Goal: Task Accomplishment & Management: Use online tool/utility

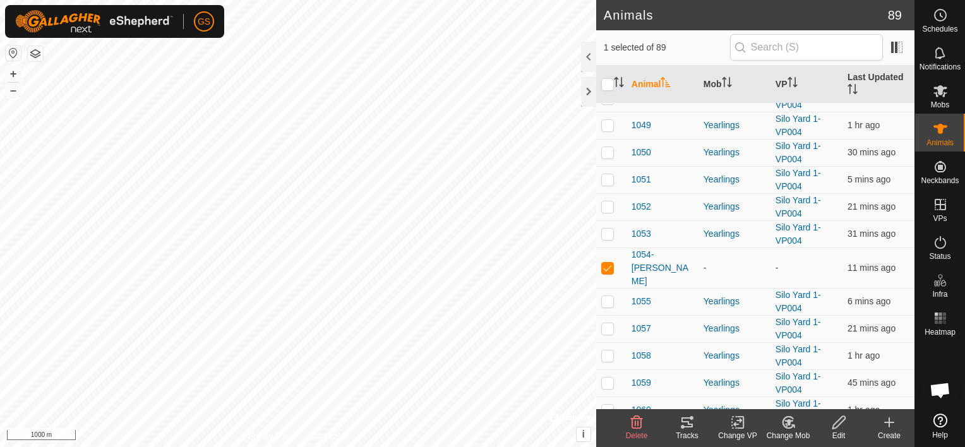
scroll to position [947, 0]
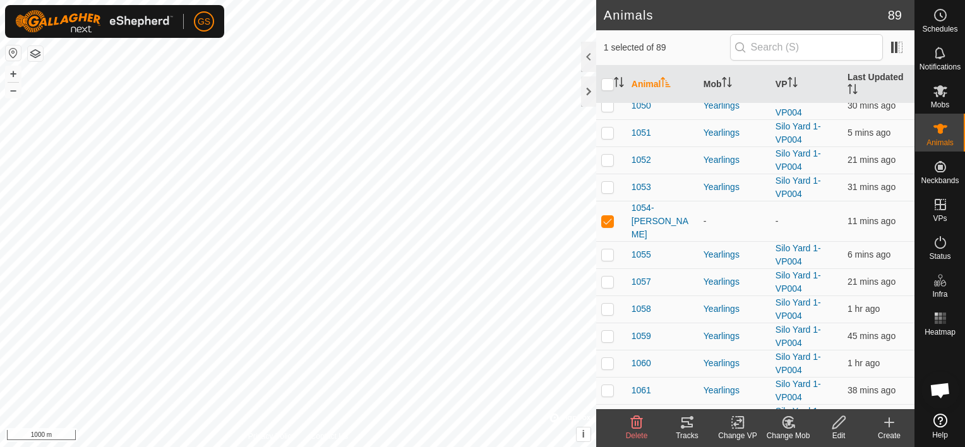
click at [795, 425] on icon at bounding box center [789, 422] width 16 height 15
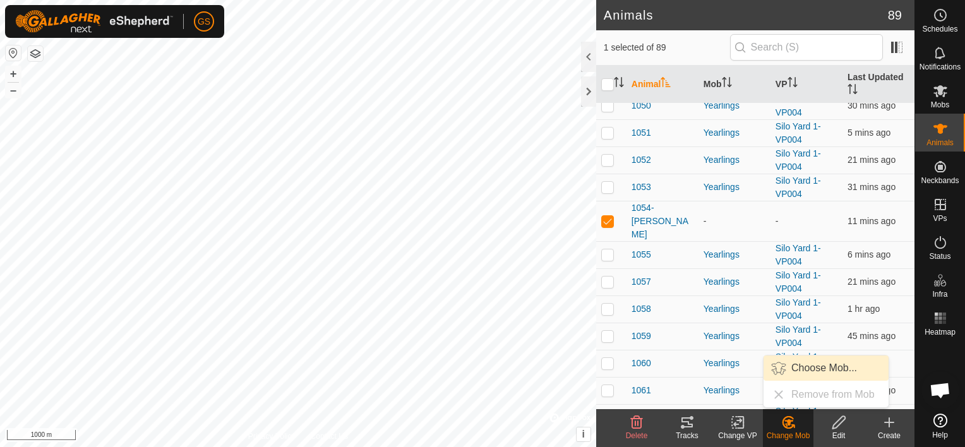
click at [820, 363] on link "Choose Mob..." at bounding box center [825, 368] width 125 height 25
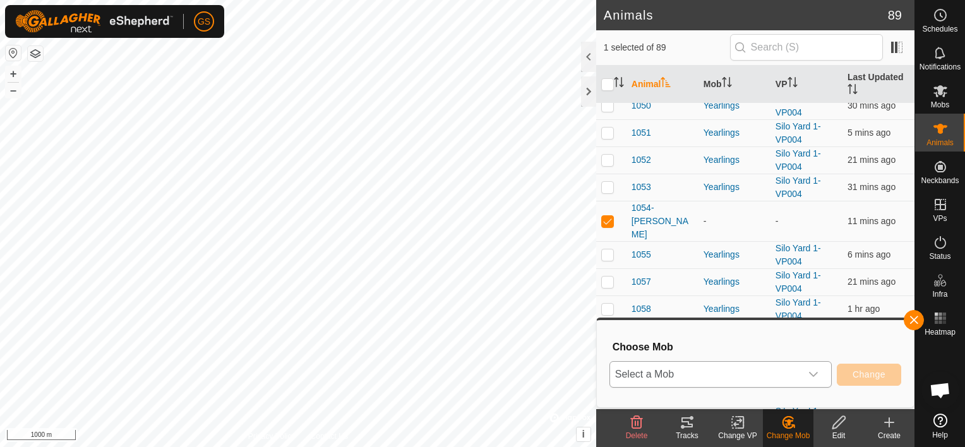
click at [823, 369] on div "dropdown trigger" at bounding box center [813, 374] width 25 height 25
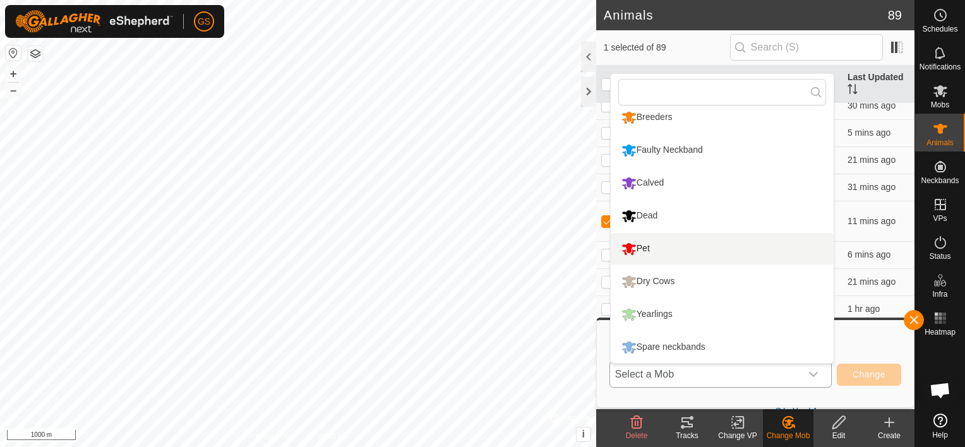
scroll to position [75, 0]
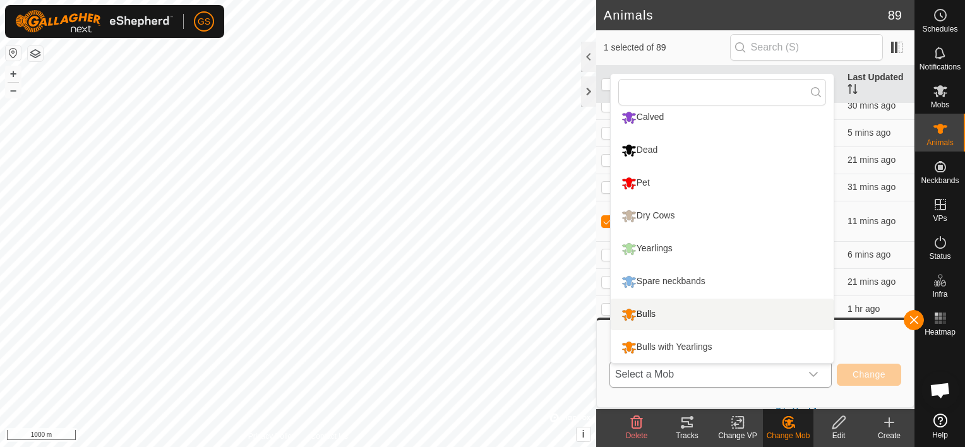
click at [665, 309] on li "Bulls" at bounding box center [722, 315] width 223 height 32
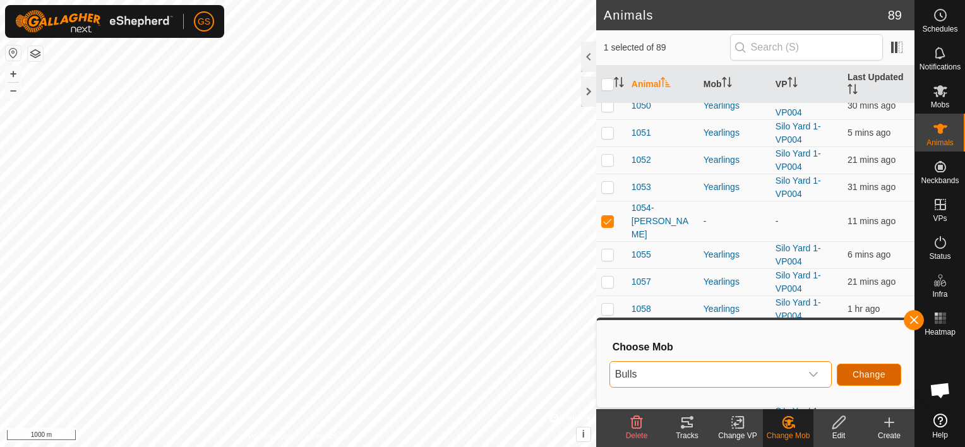
click at [874, 378] on span "Change" at bounding box center [868, 374] width 33 height 10
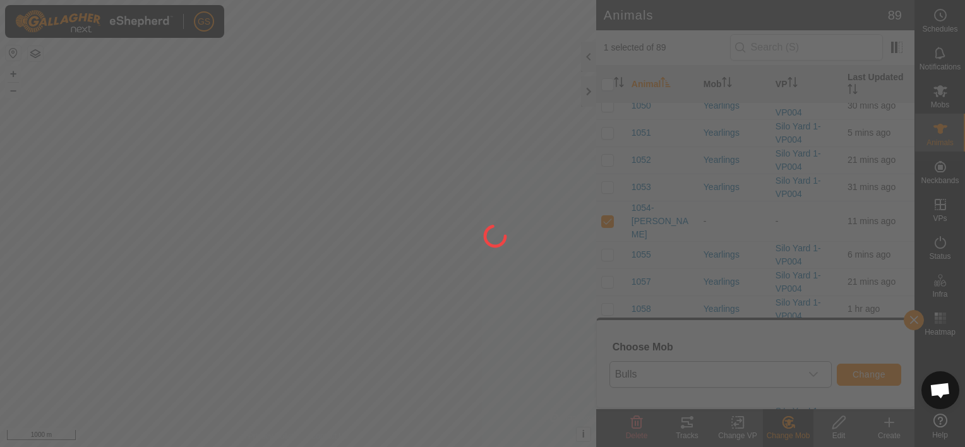
checkbox input "false"
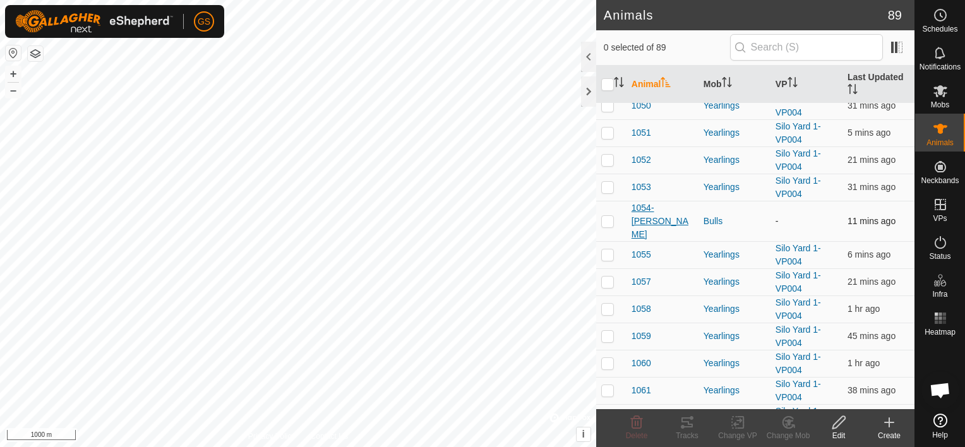
click at [664, 201] on span "1054-[PERSON_NAME]" at bounding box center [662, 221] width 62 height 40
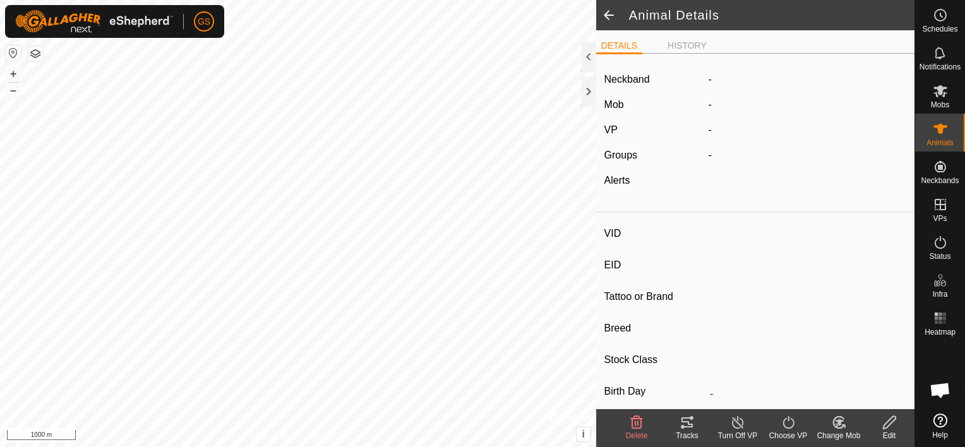
type input "1054-[PERSON_NAME]"
type input "-"
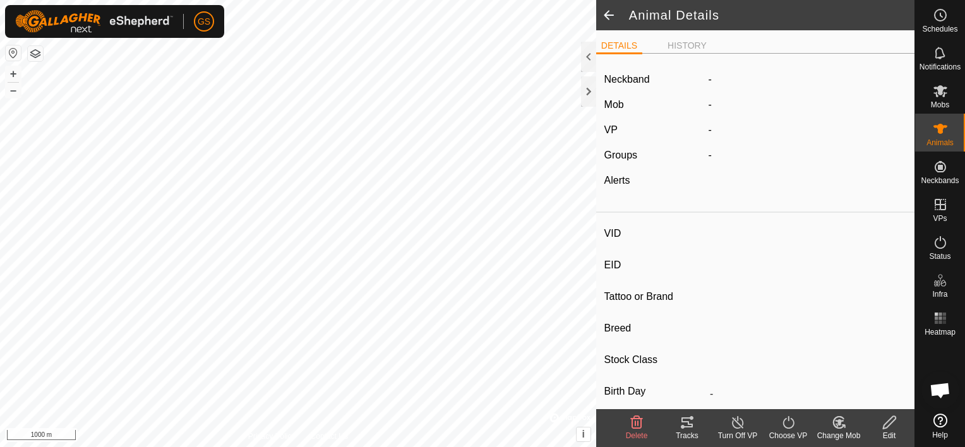
type input "0 kg"
type input "-"
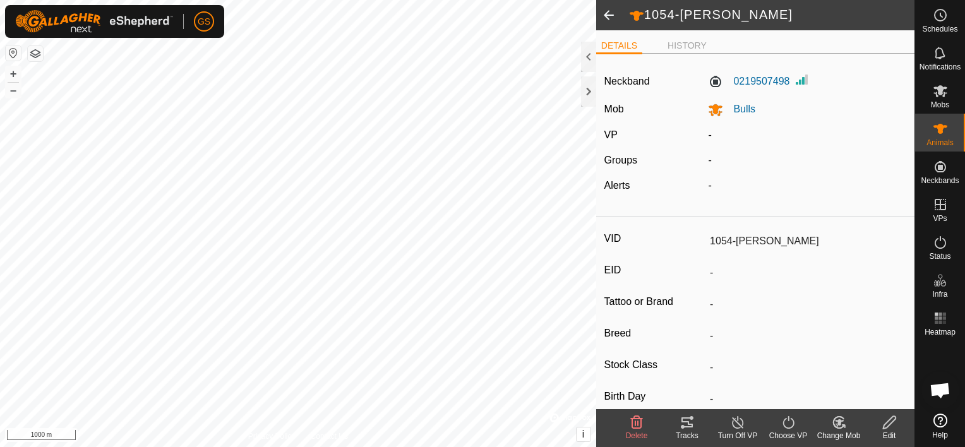
click at [795, 422] on icon at bounding box center [789, 422] width 16 height 15
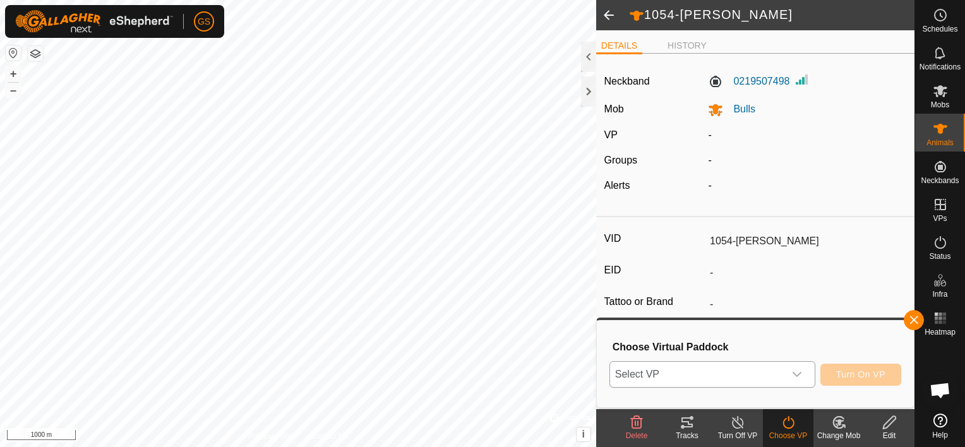
click at [793, 369] on div "dropdown trigger" at bounding box center [796, 374] width 25 height 25
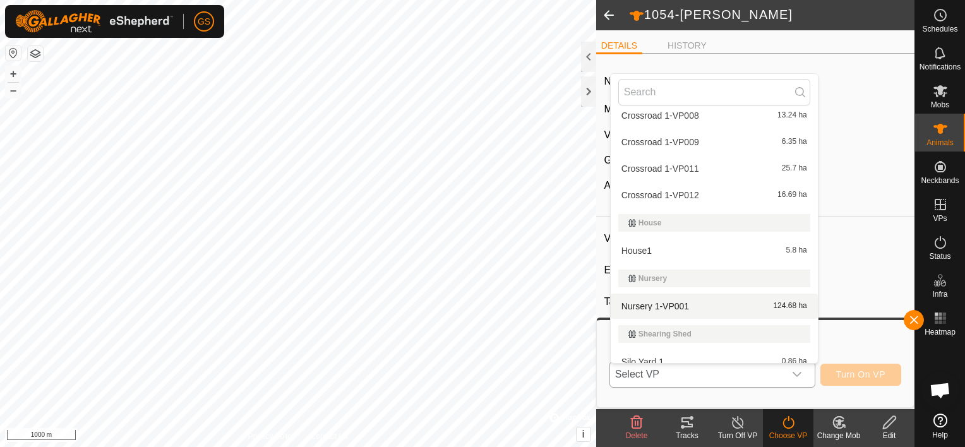
scroll to position [369, 0]
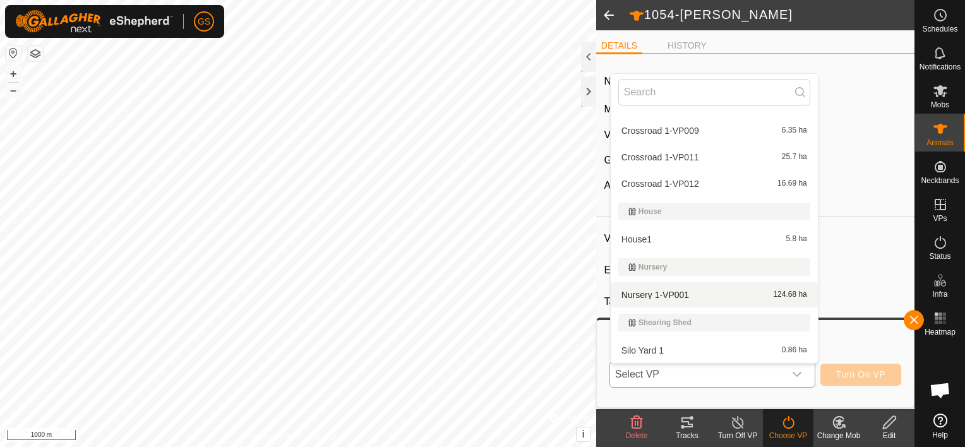
click at [679, 296] on li "Nursery 1-VP001 124.68 ha" at bounding box center [714, 294] width 207 height 25
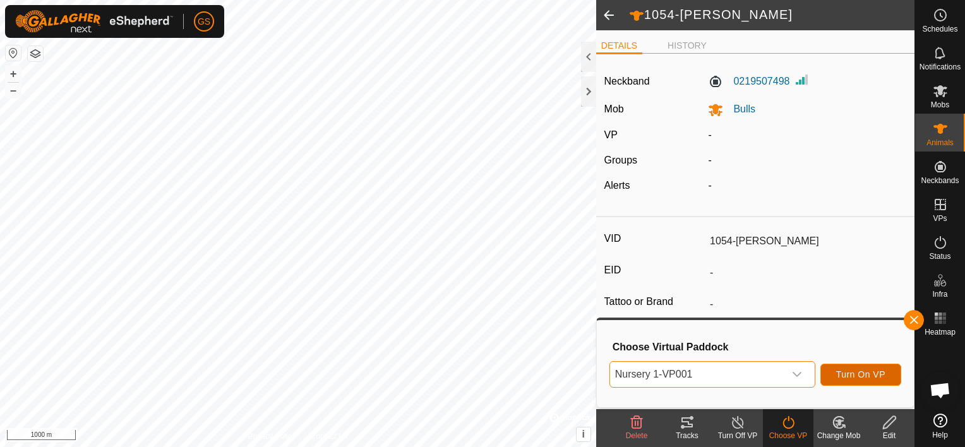
click at [866, 376] on span "Turn On VP" at bounding box center [860, 374] width 49 height 10
